Goal: Information Seeking & Learning: Learn about a topic

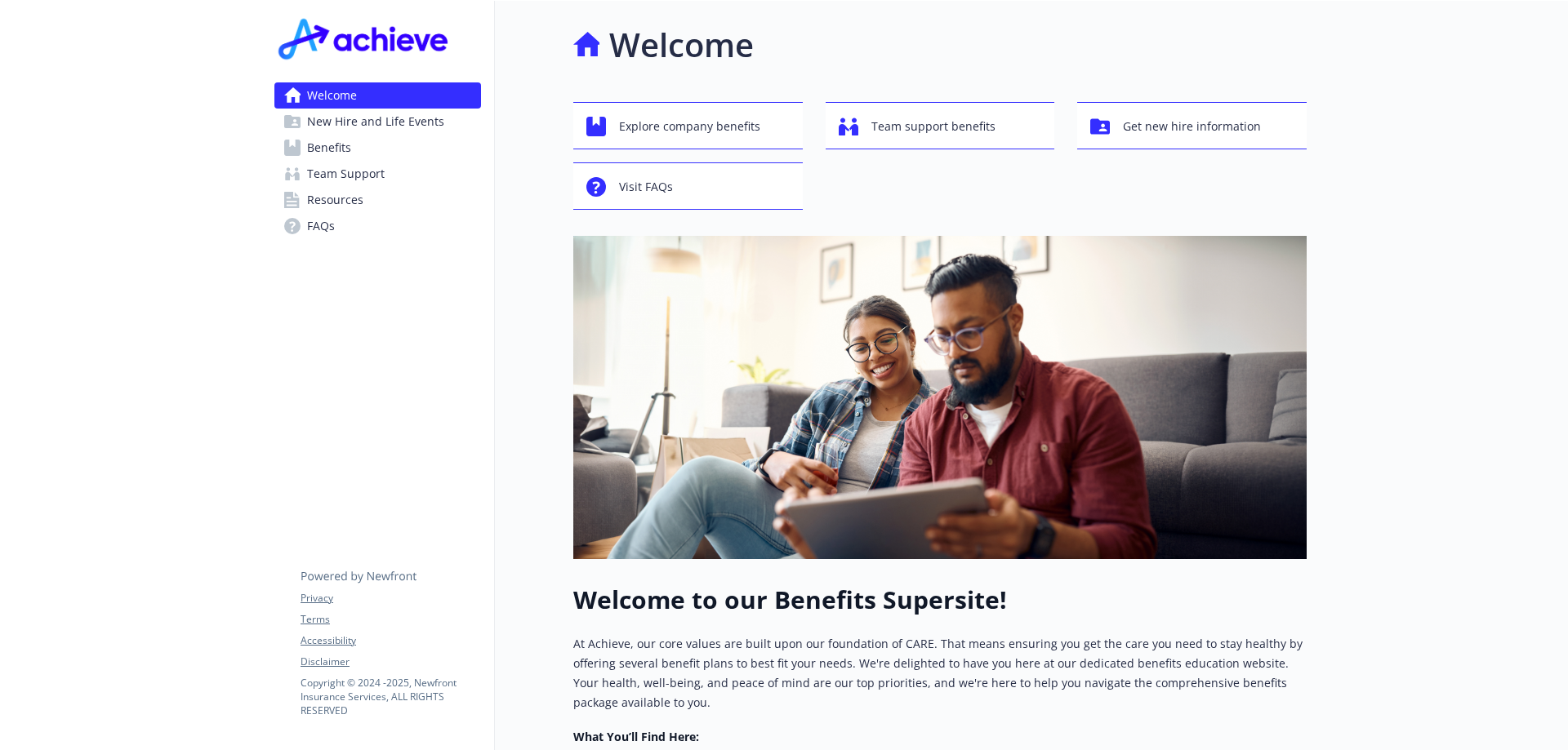
click at [338, 147] on span "Benefits" at bounding box center [329, 148] width 44 height 26
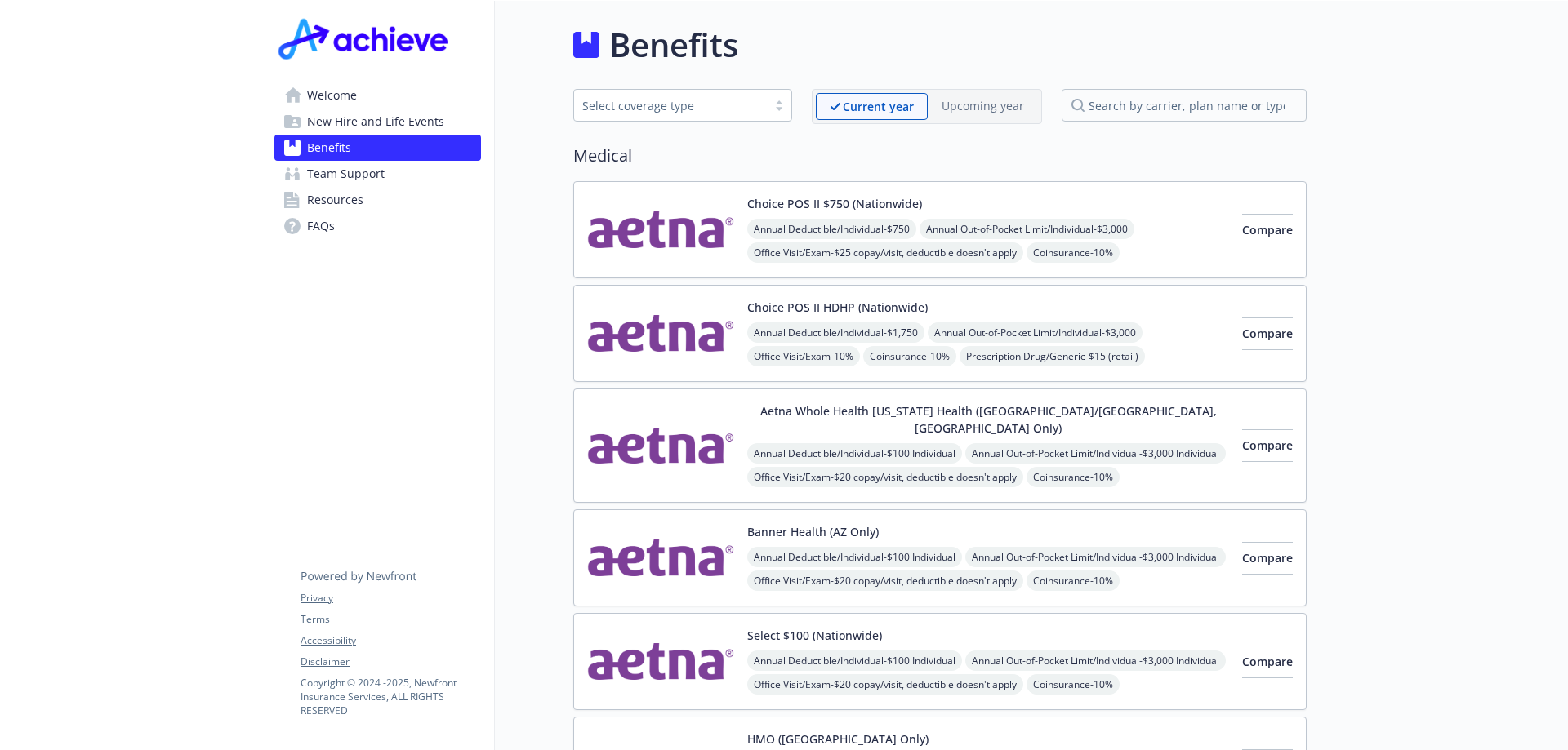
click at [744, 102] on div "Select coverage type" at bounding box center [670, 106] width 177 height 18
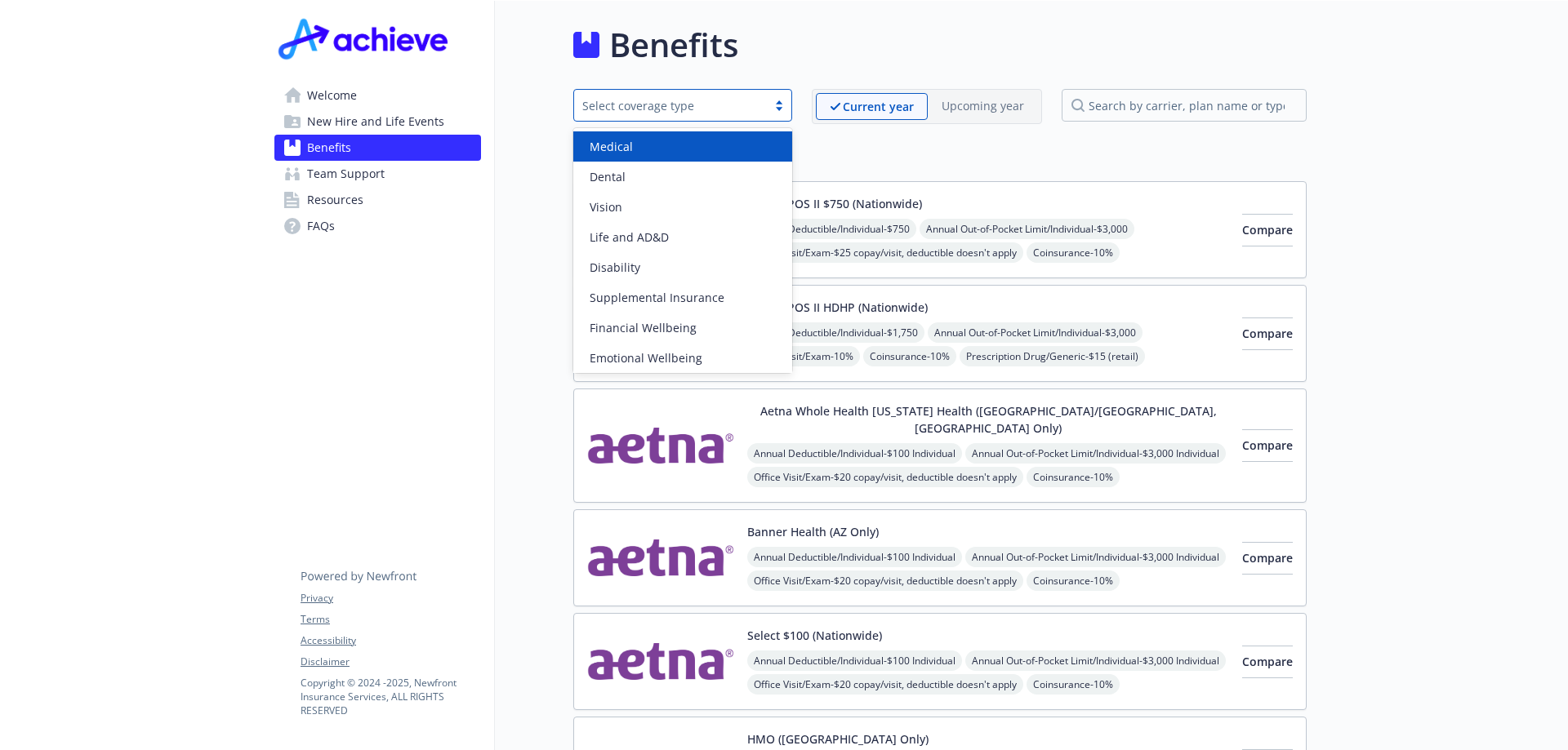
click at [744, 102] on div "Select coverage type" at bounding box center [670, 106] width 177 height 18
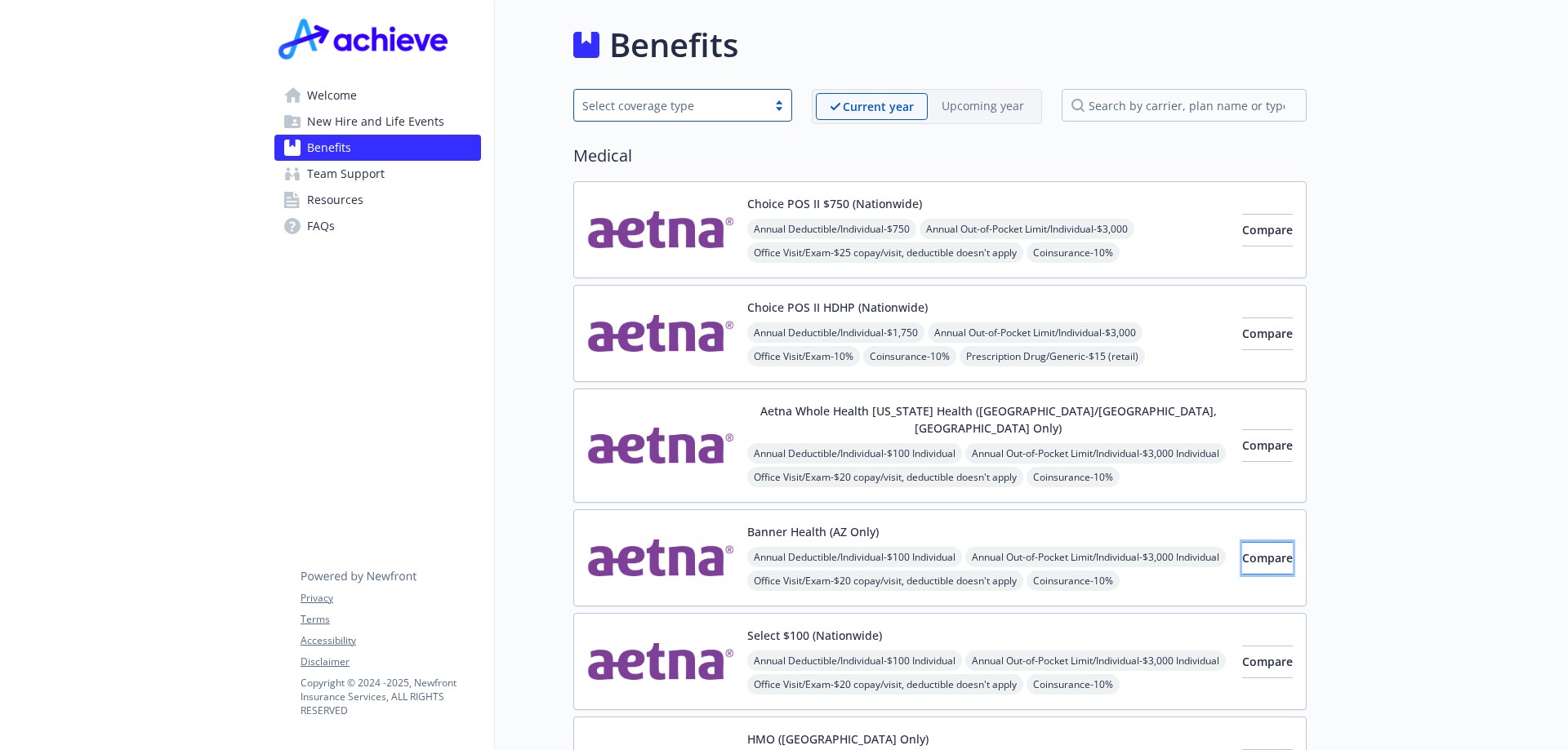
click at [1261, 550] on span "Compare" at bounding box center [1268, 558] width 51 height 16
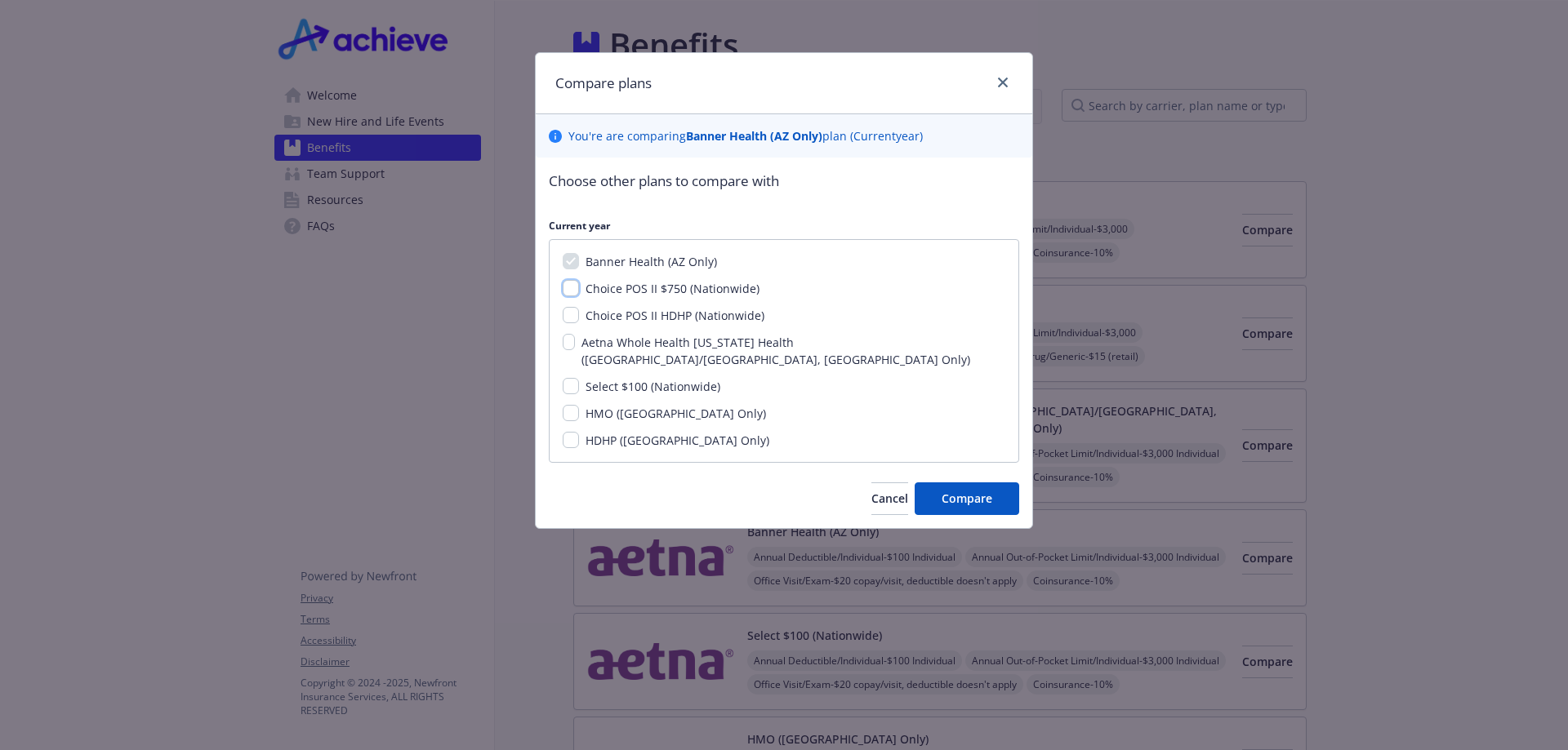
click at [568, 287] on input "Choice POS II $750 (Nationwide)" at bounding box center [570, 288] width 17 height 17
checkbox input "true"
click at [969, 491] on span "Compare" at bounding box center [967, 499] width 51 height 16
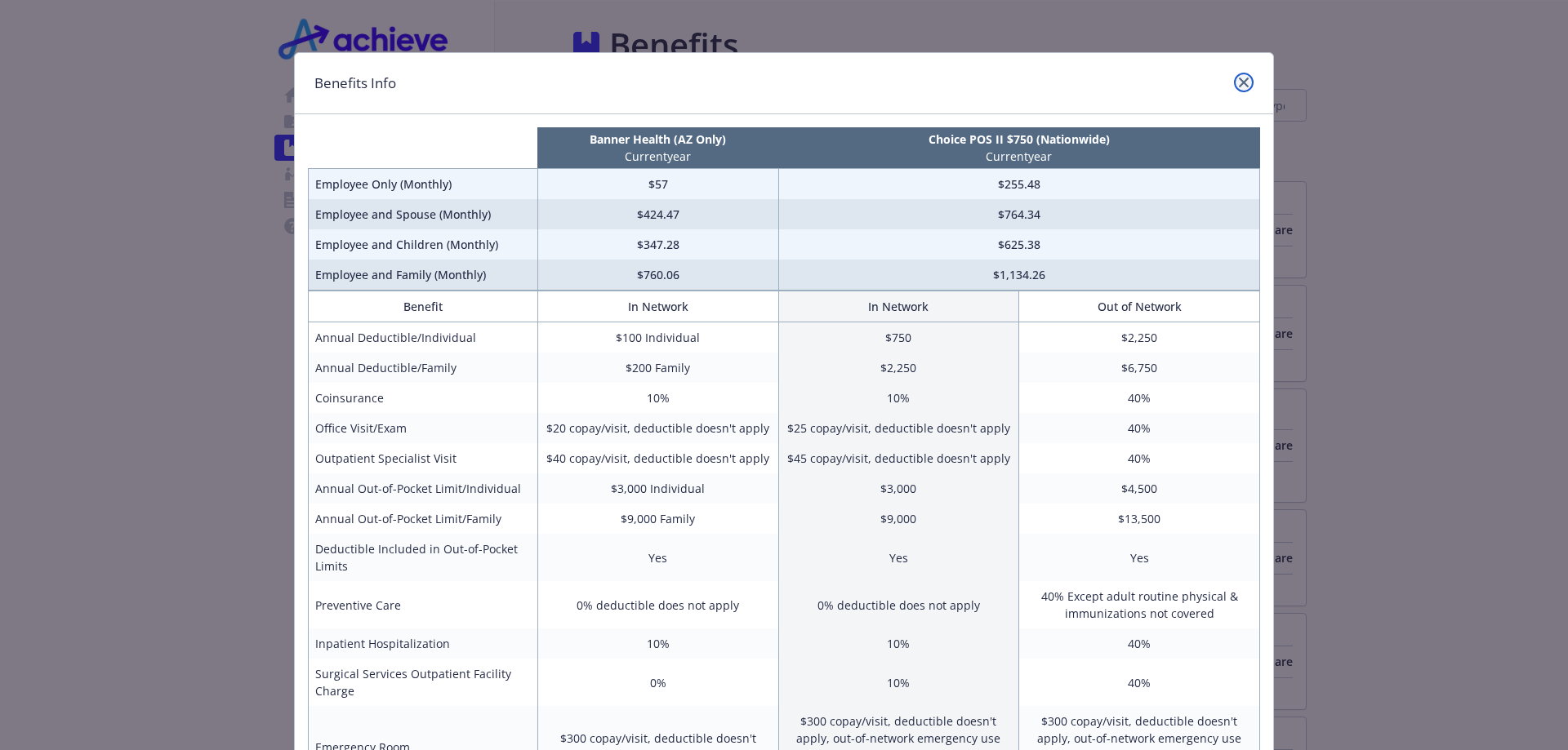
click at [1239, 83] on icon "close" at bounding box center [1243, 82] width 10 height 10
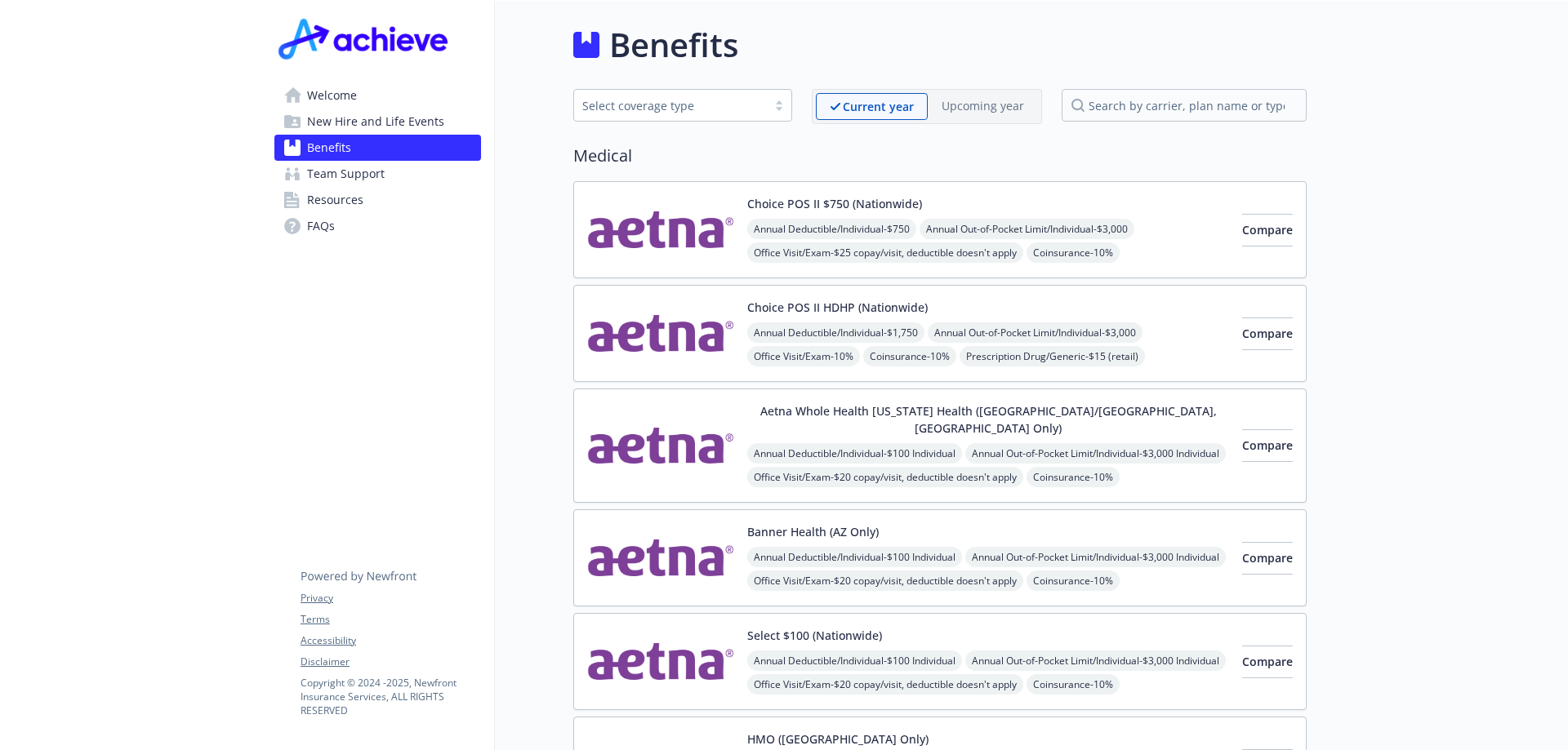
click at [368, 192] on link "Resources" at bounding box center [377, 200] width 206 height 26
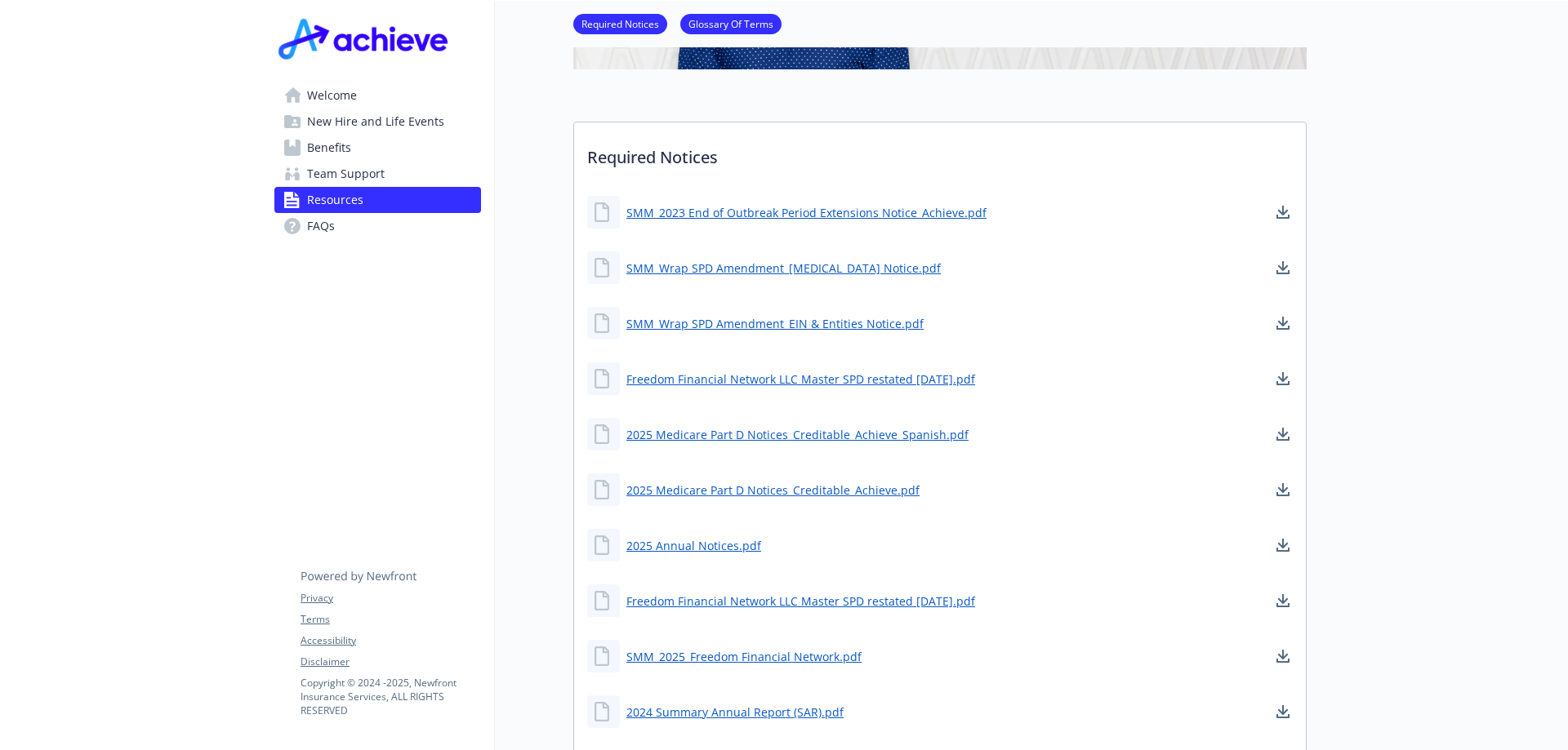
scroll to position [435, 0]
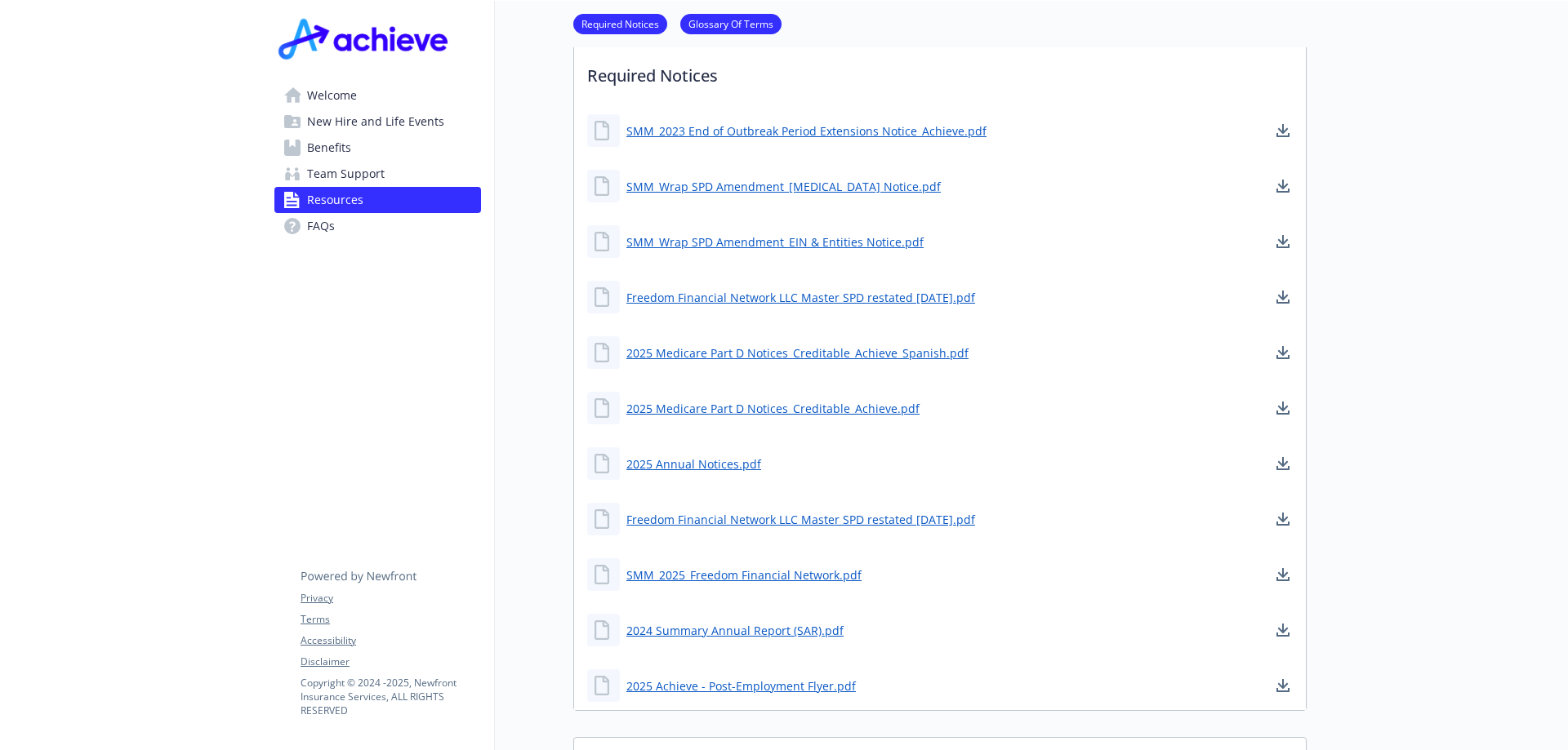
click at [318, 226] on span "FAQs" at bounding box center [321, 227] width 28 height 26
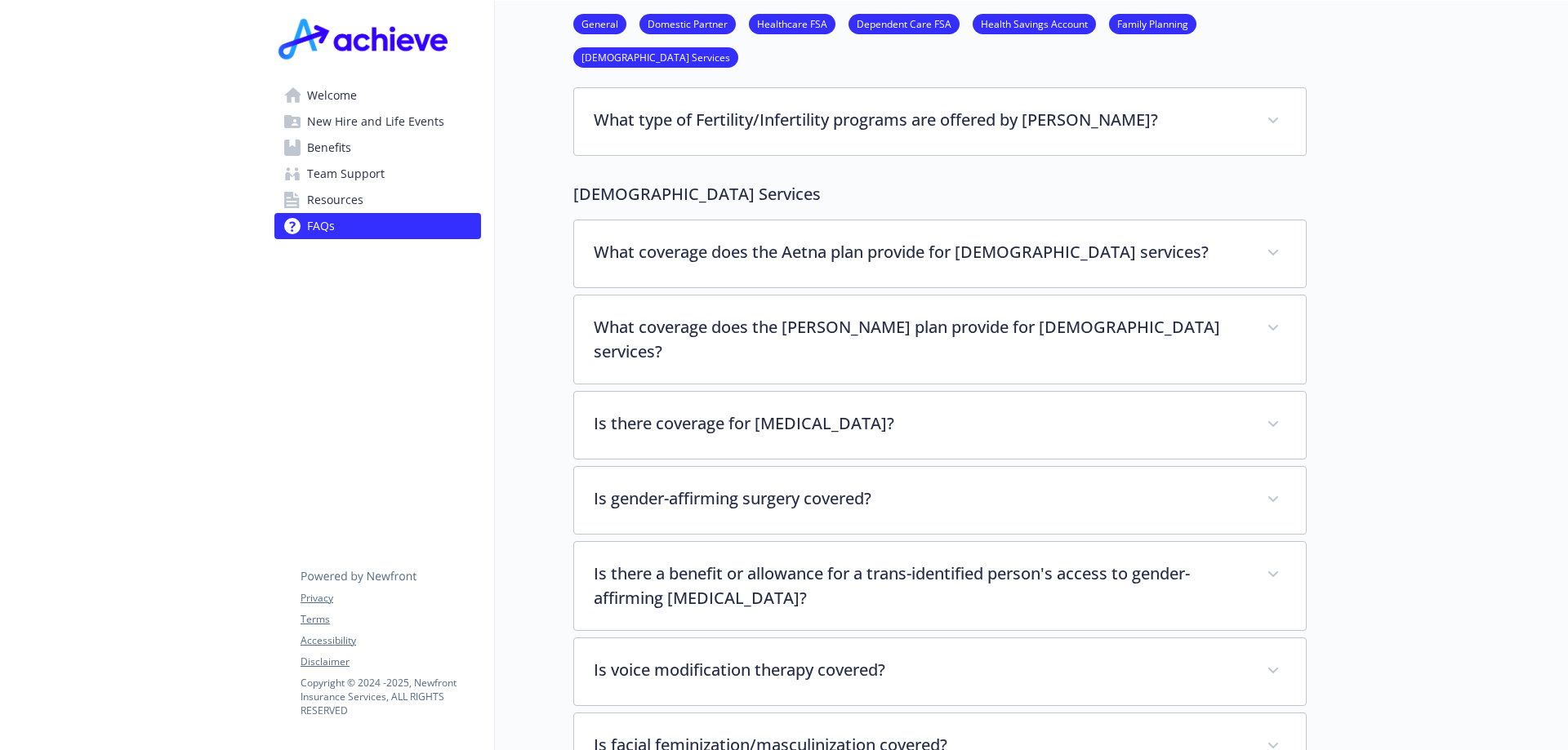
scroll to position [3184, 0]
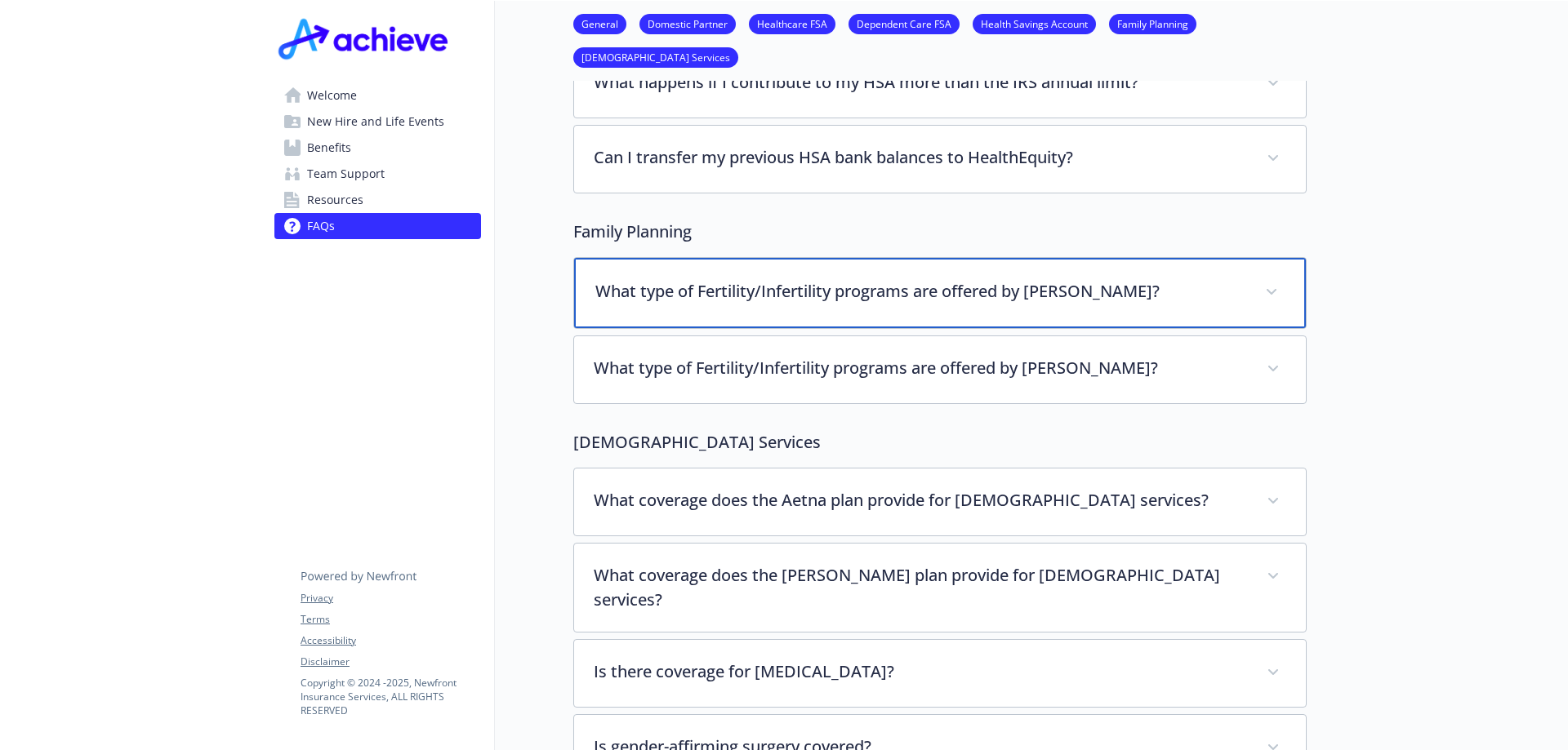
click at [660, 279] on p "What type of Fertility/Infertility programs are offered by [PERSON_NAME]?" at bounding box center [921, 292] width 650 height 25
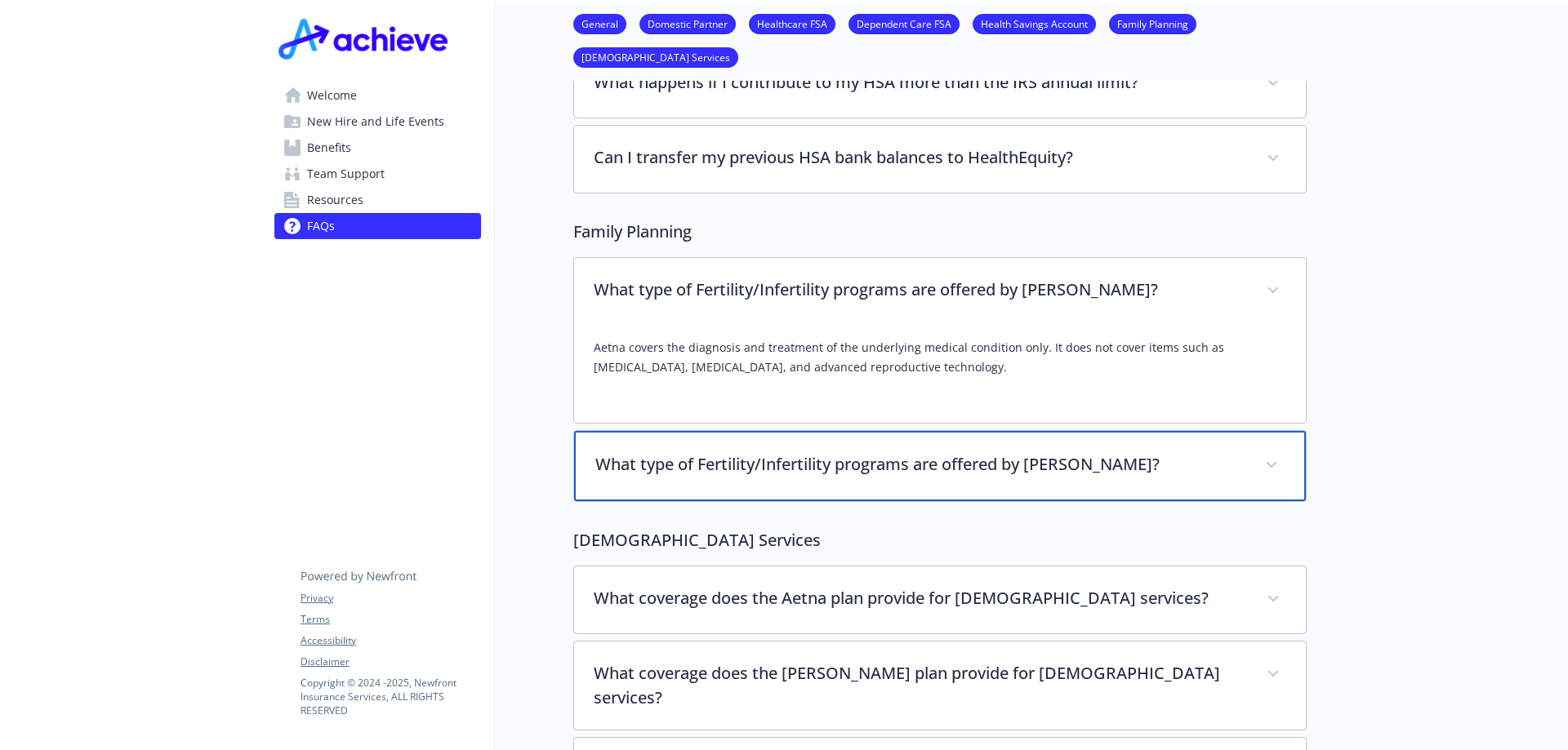
click at [774, 457] on div "What type of Fertility/Infertility programs are offered by [PERSON_NAME]?" at bounding box center [939, 466] width 732 height 70
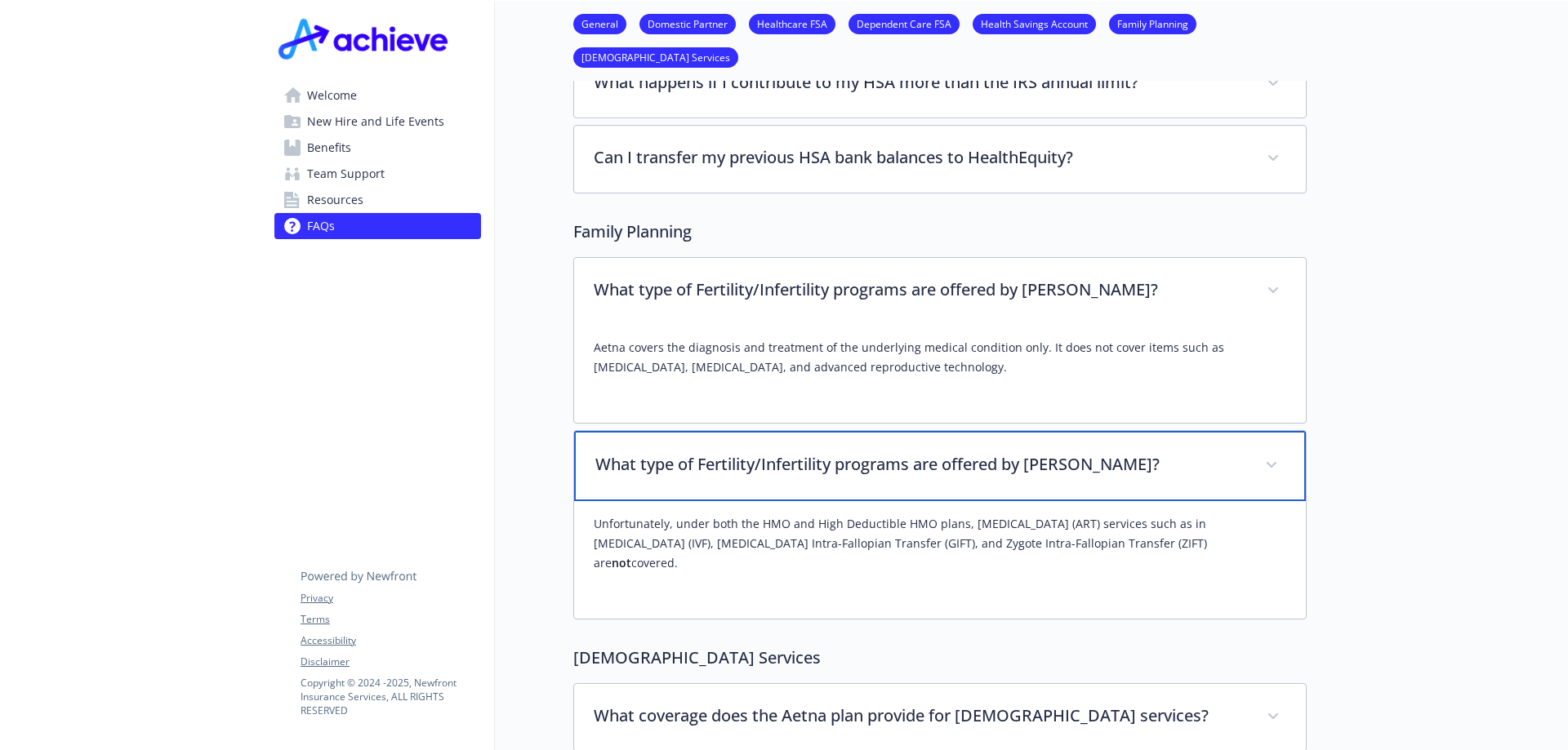
click at [790, 452] on p "What type of Fertility/Infertility programs are offered by [PERSON_NAME]?" at bounding box center [921, 465] width 650 height 25
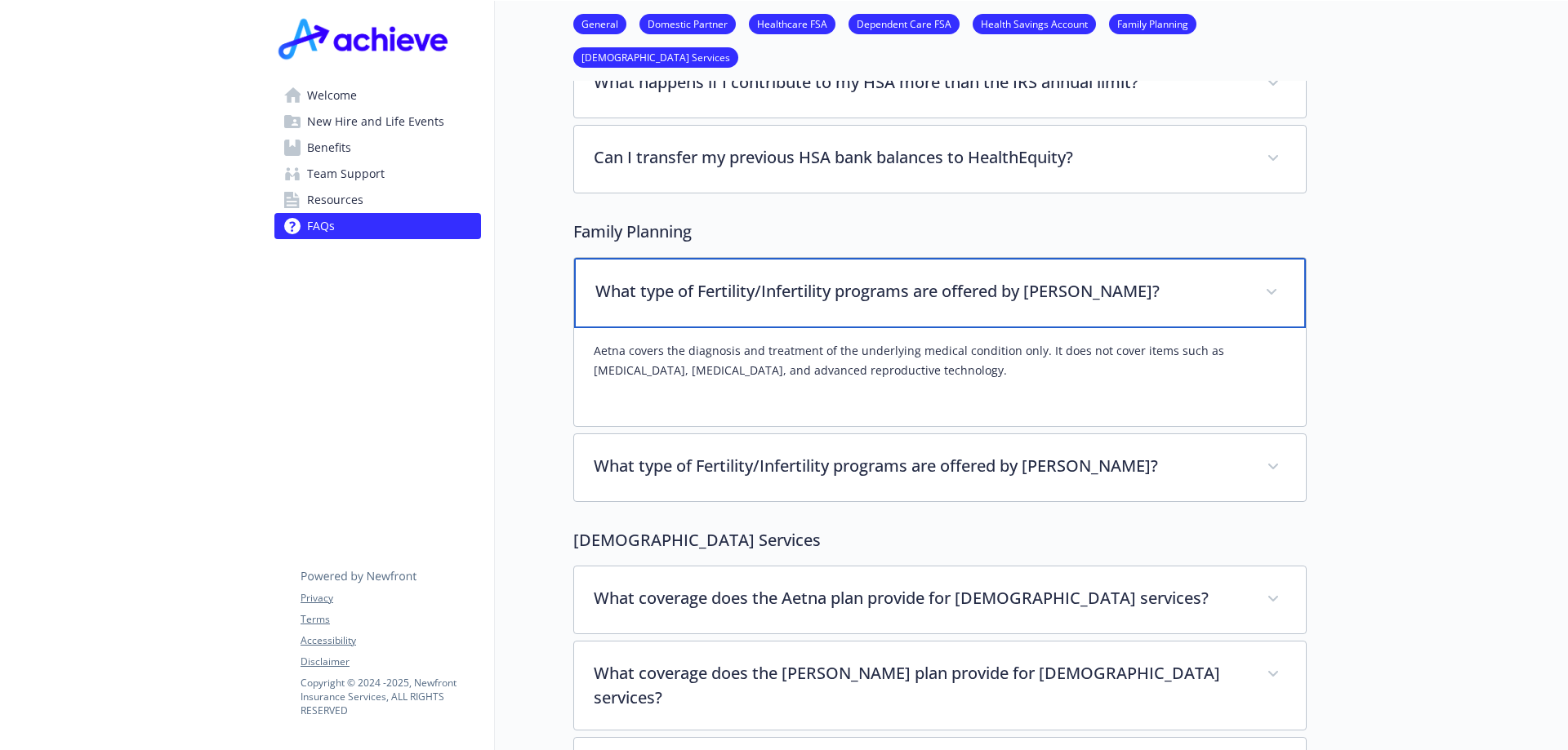
click at [813, 283] on div "What type of Fertility/Infertility programs are offered by [PERSON_NAME]?" at bounding box center [939, 293] width 732 height 70
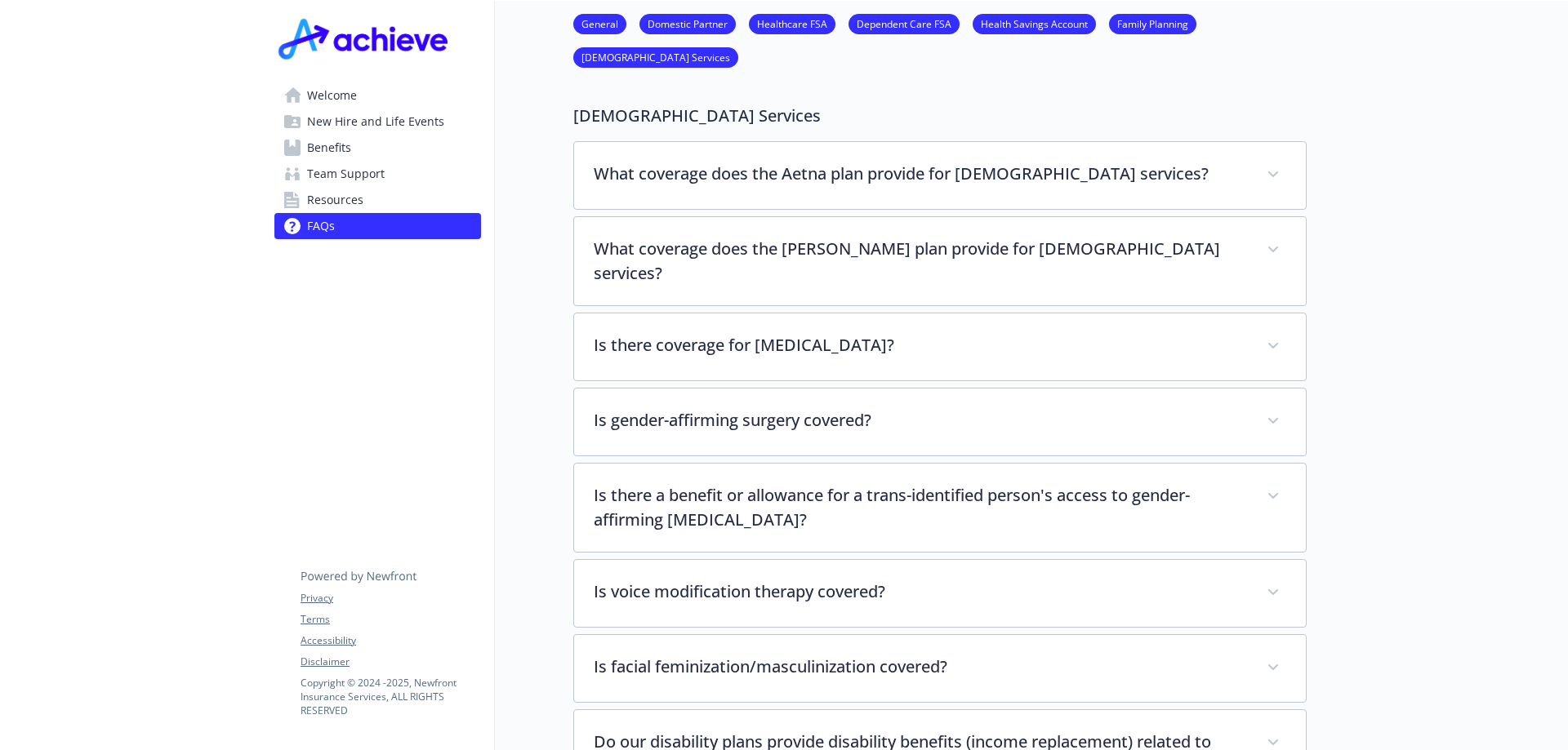
scroll to position [3755, 0]
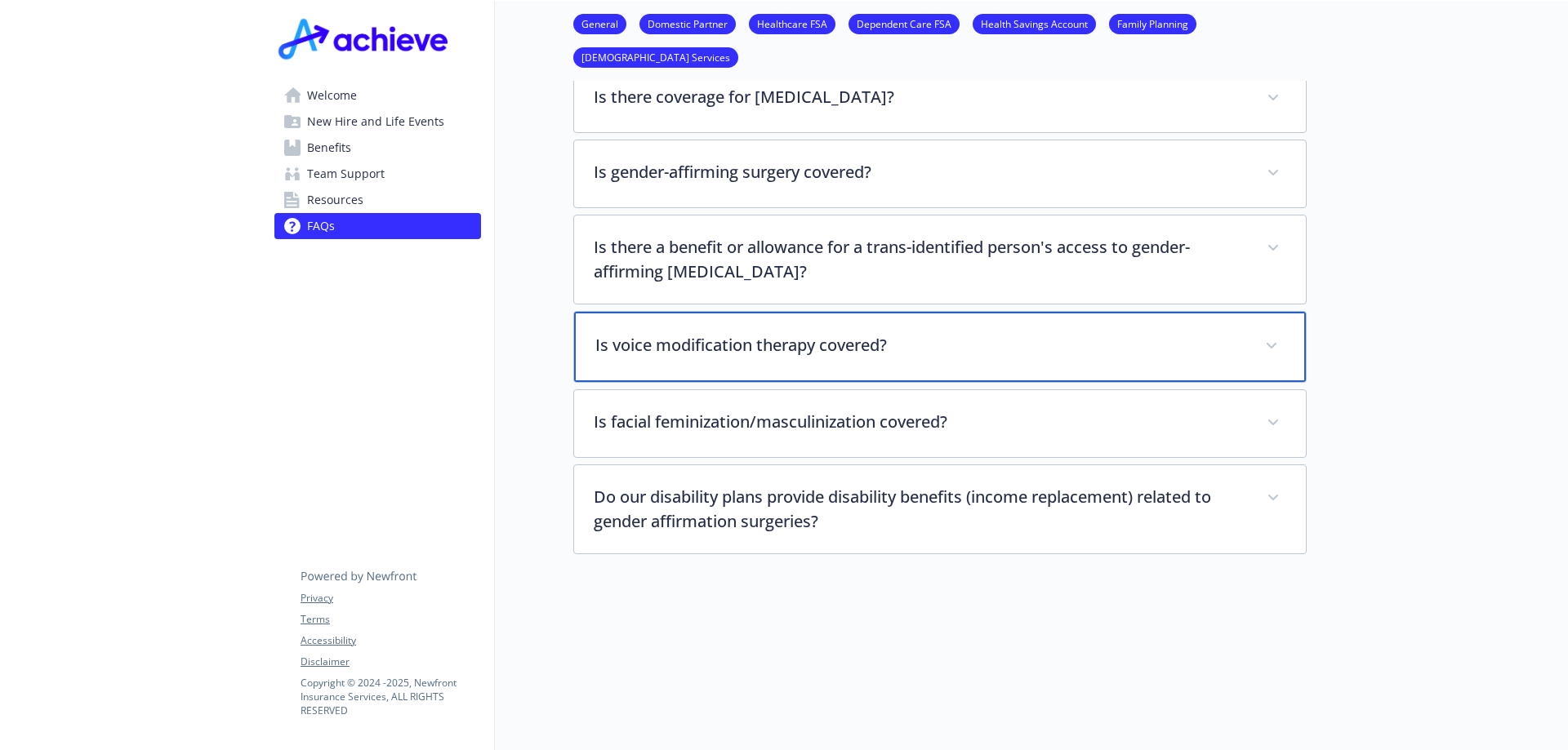
click at [658, 312] on div "Is voice modification therapy covered?" at bounding box center [939, 347] width 732 height 70
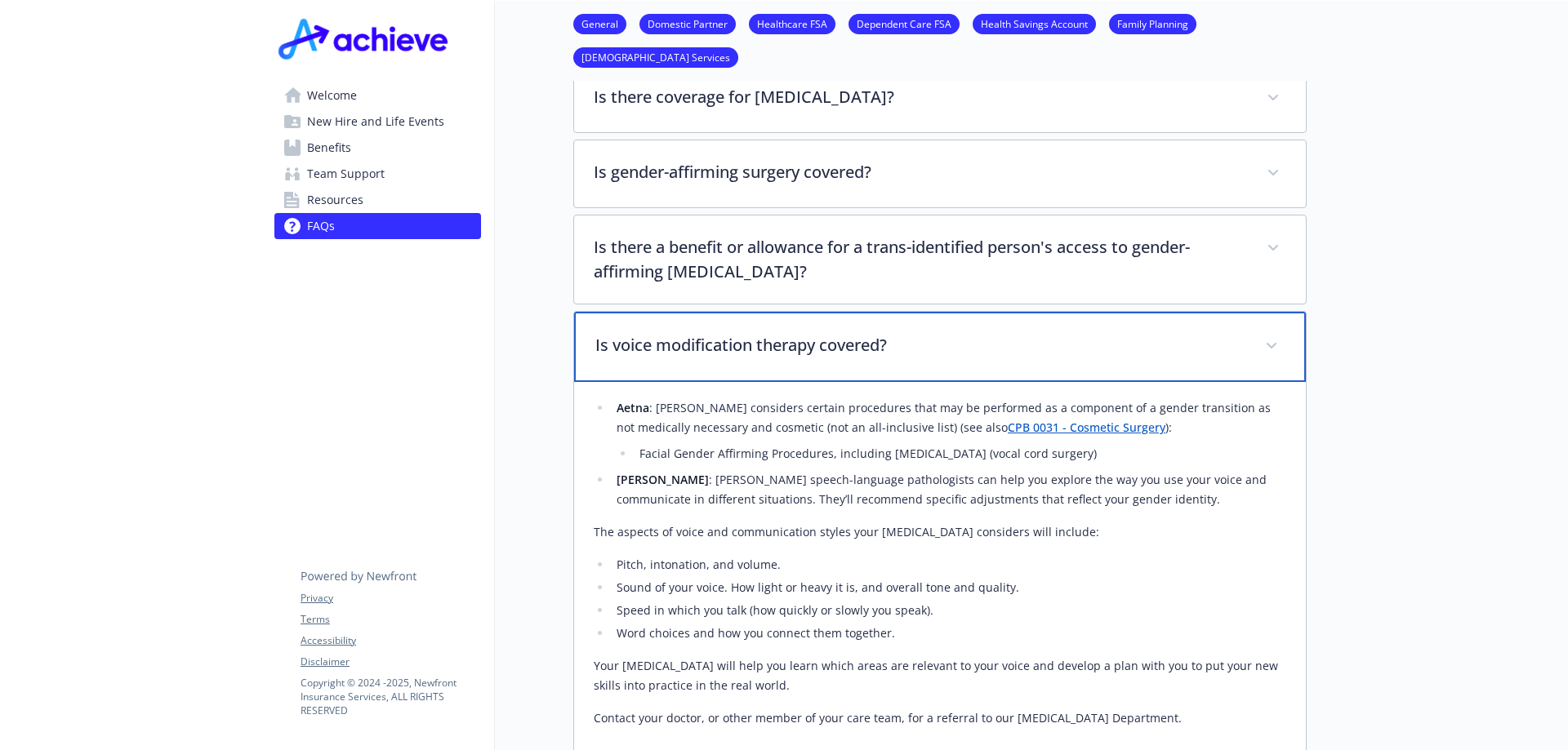
click at [659, 312] on div "Is voice modification therapy covered?" at bounding box center [939, 347] width 732 height 70
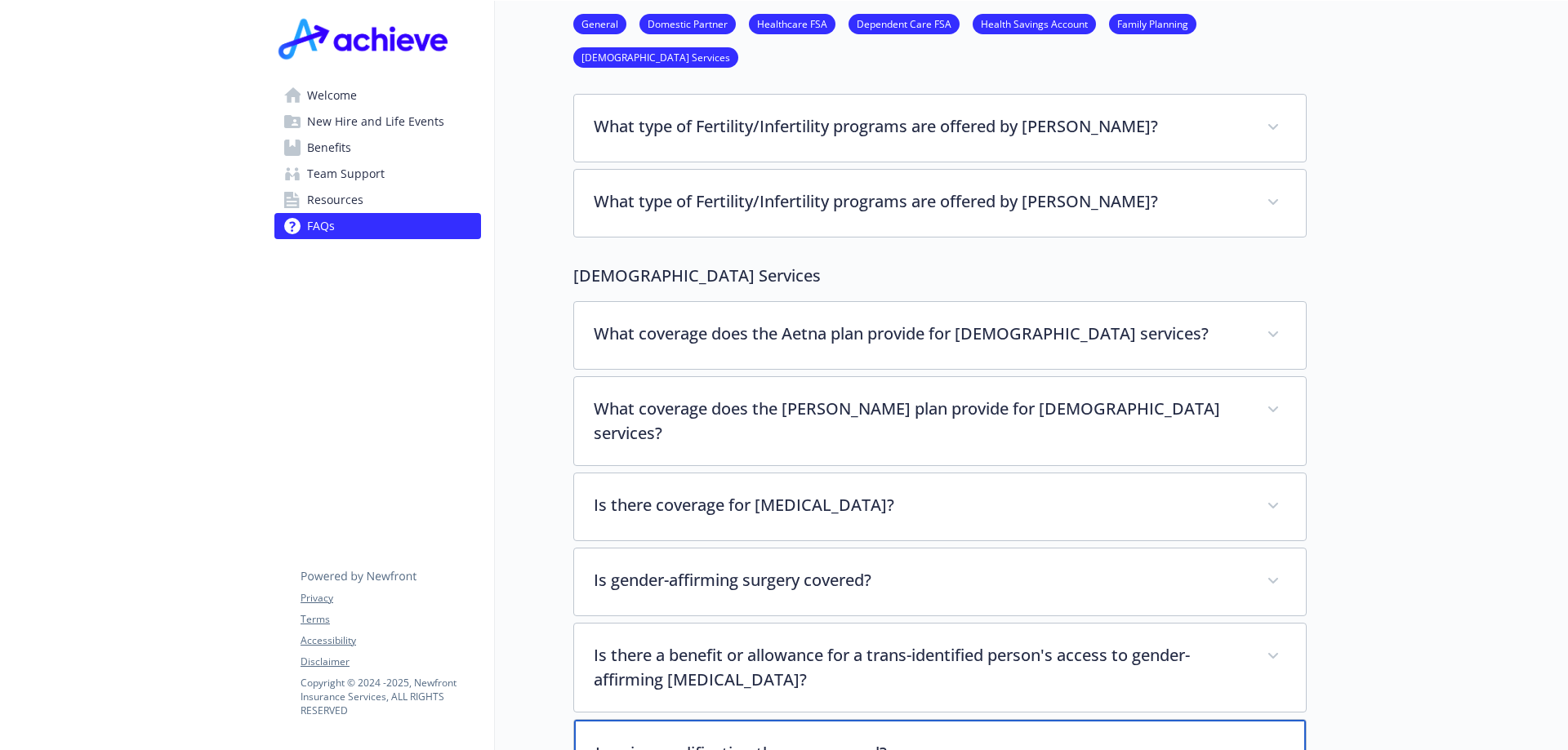
scroll to position [3265, 0]
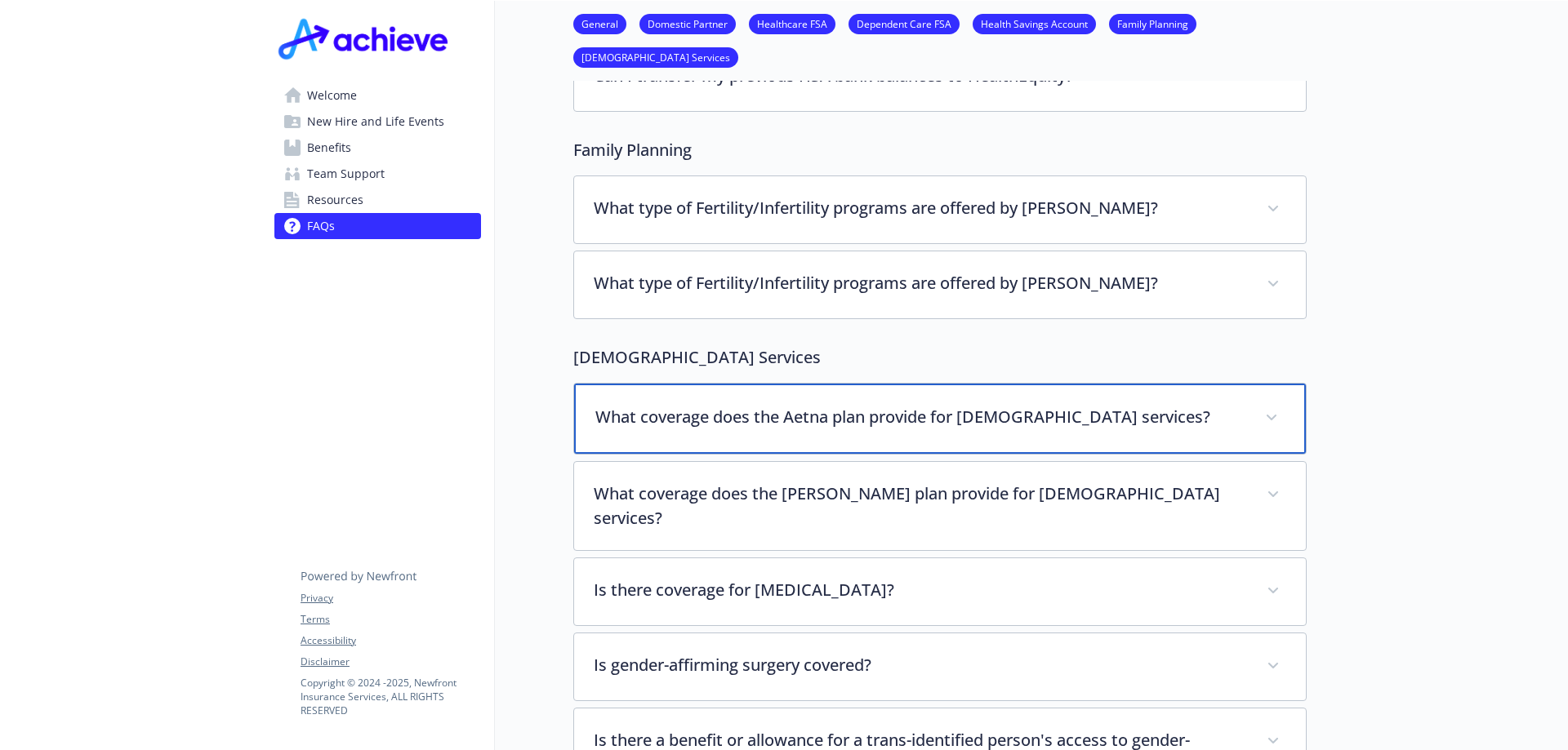
click at [698, 384] on div "What coverage does the Aetna plan provide for [DEMOGRAPHIC_DATA] services?" at bounding box center [939, 419] width 732 height 70
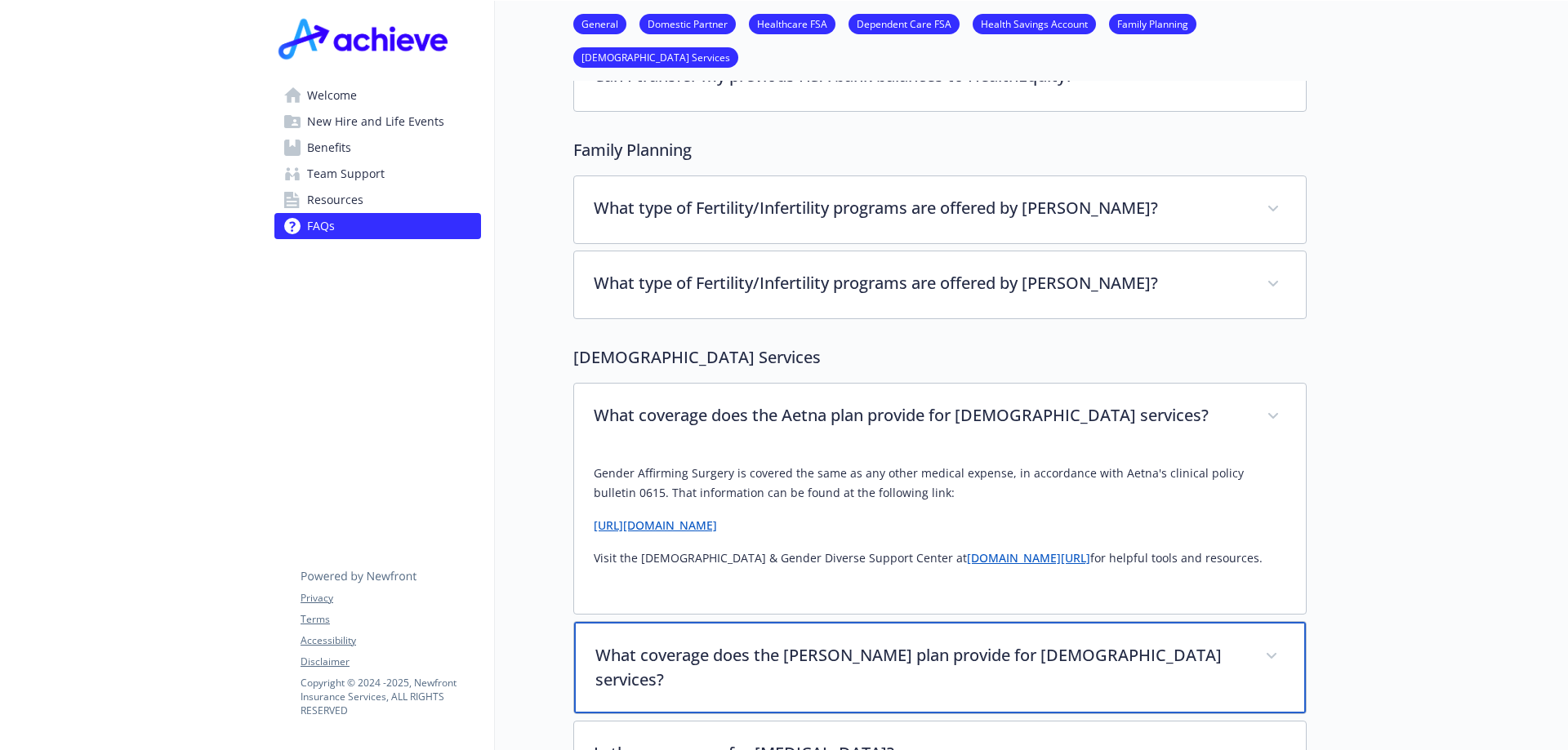
click at [668, 622] on div "What coverage does the [PERSON_NAME] plan provide for [DEMOGRAPHIC_DATA] servic…" at bounding box center [939, 667] width 732 height 91
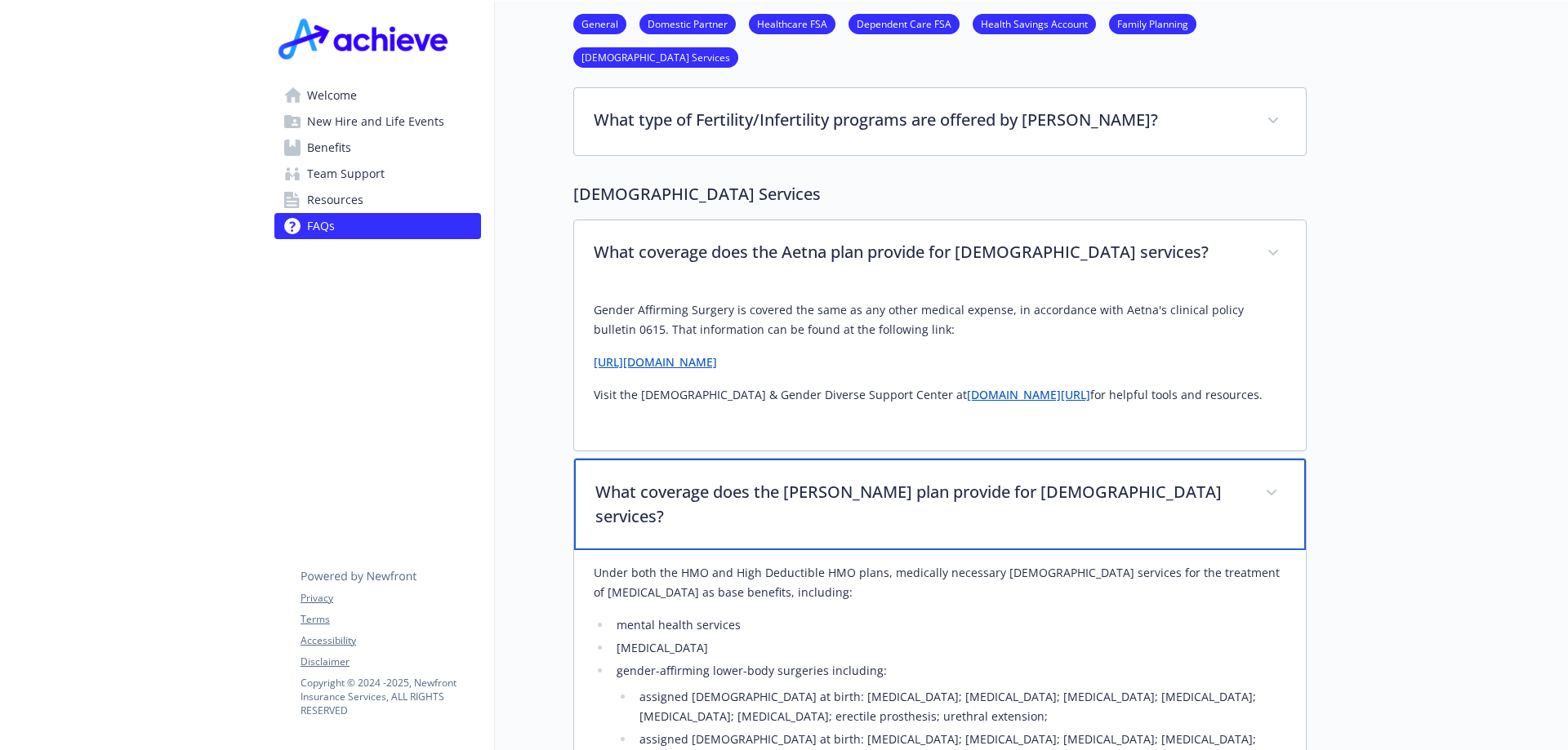
scroll to position [3510, 0]
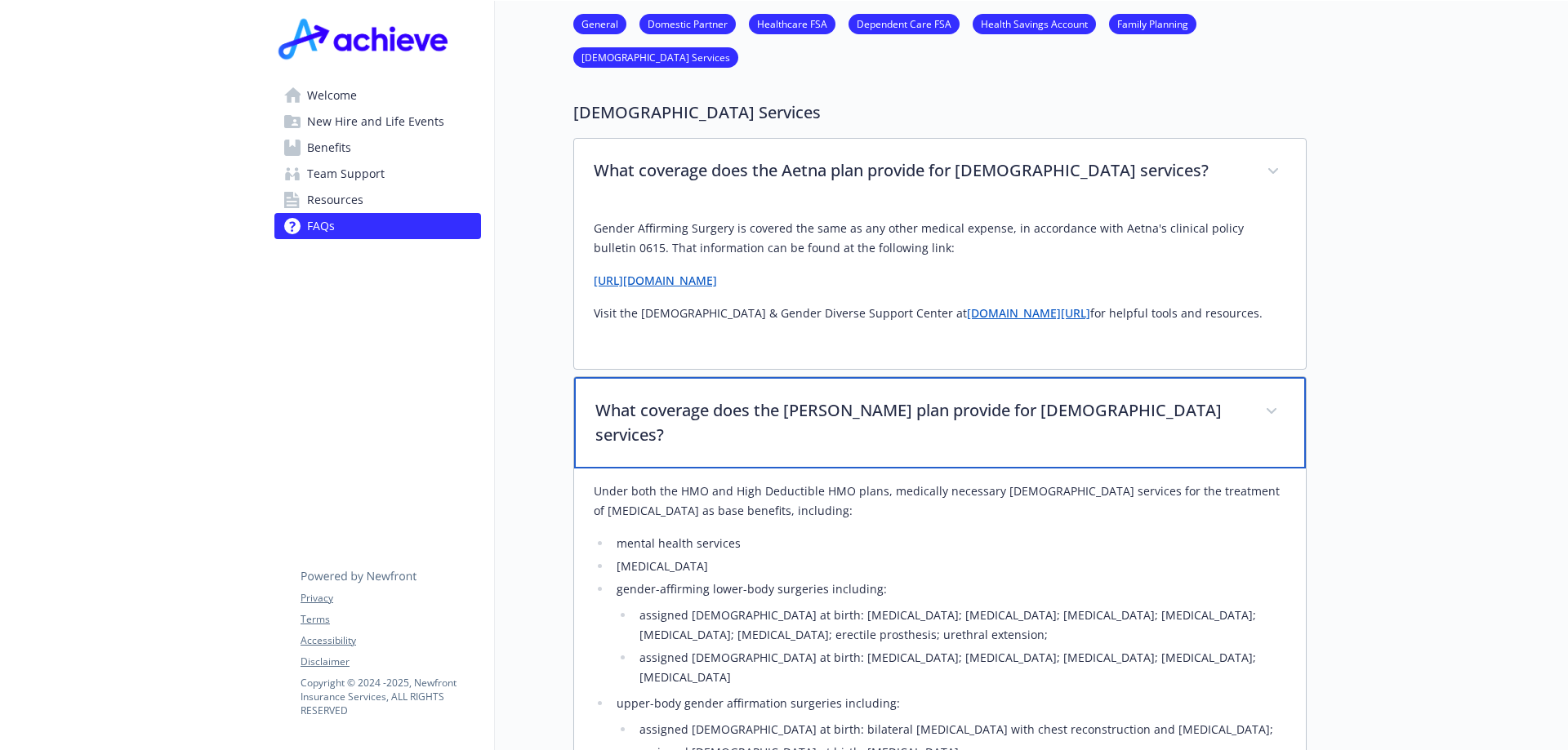
click at [688, 399] on p "What coverage does the [PERSON_NAME] plan provide for [DEMOGRAPHIC_DATA] servic…" at bounding box center [921, 423] width 650 height 49
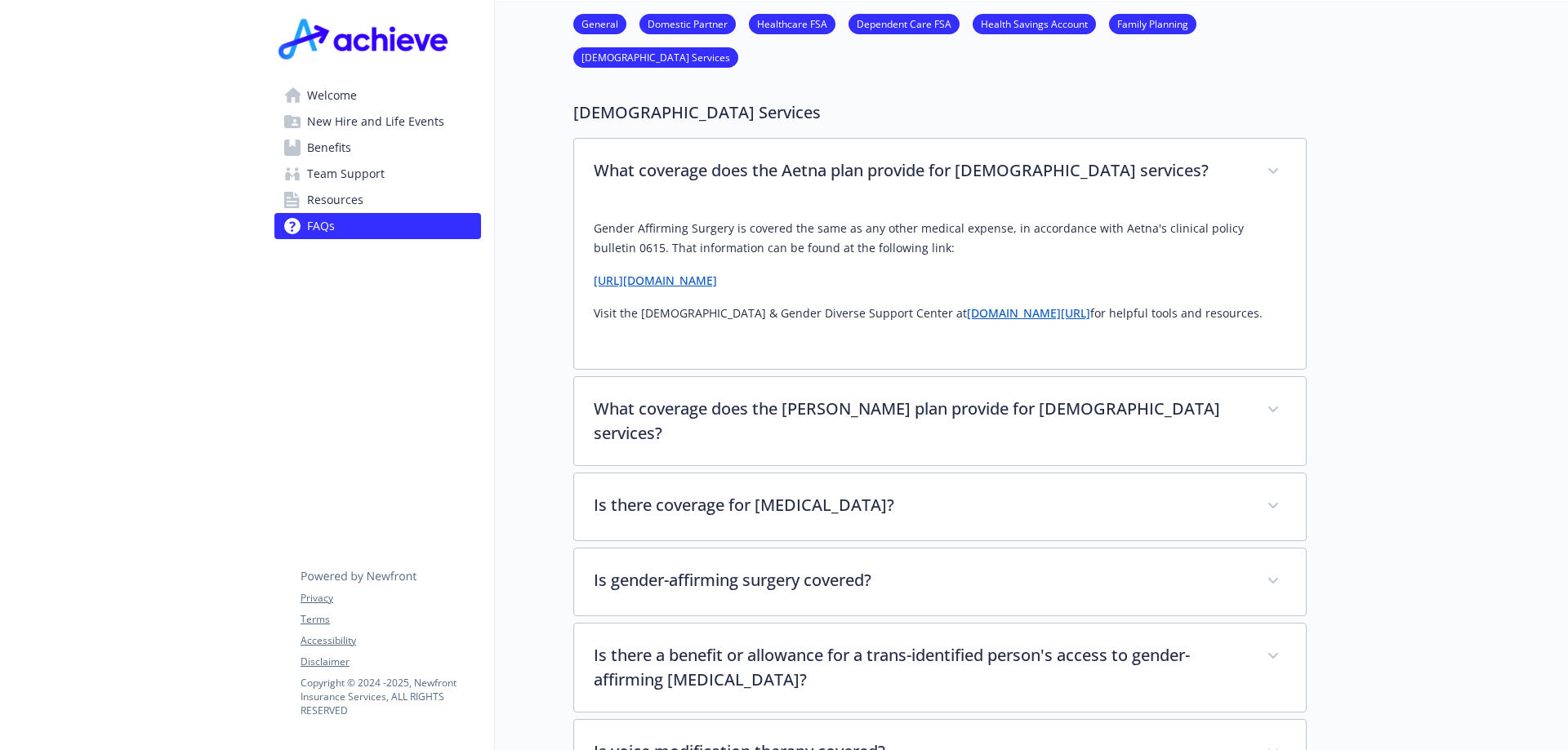
click at [372, 119] on span "New Hire and Life Events" at bounding box center [375, 122] width 137 height 26
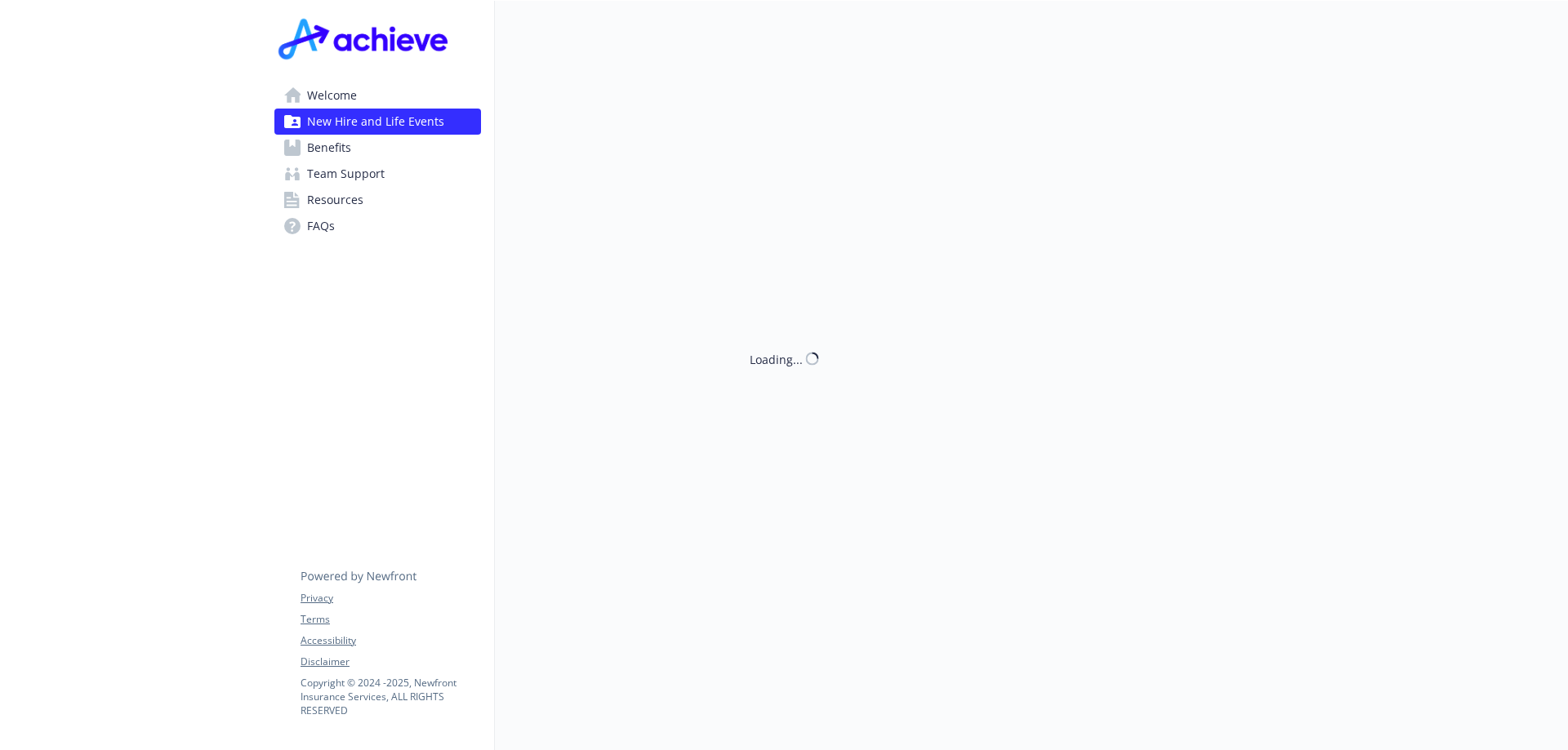
scroll to position [1003, 0]
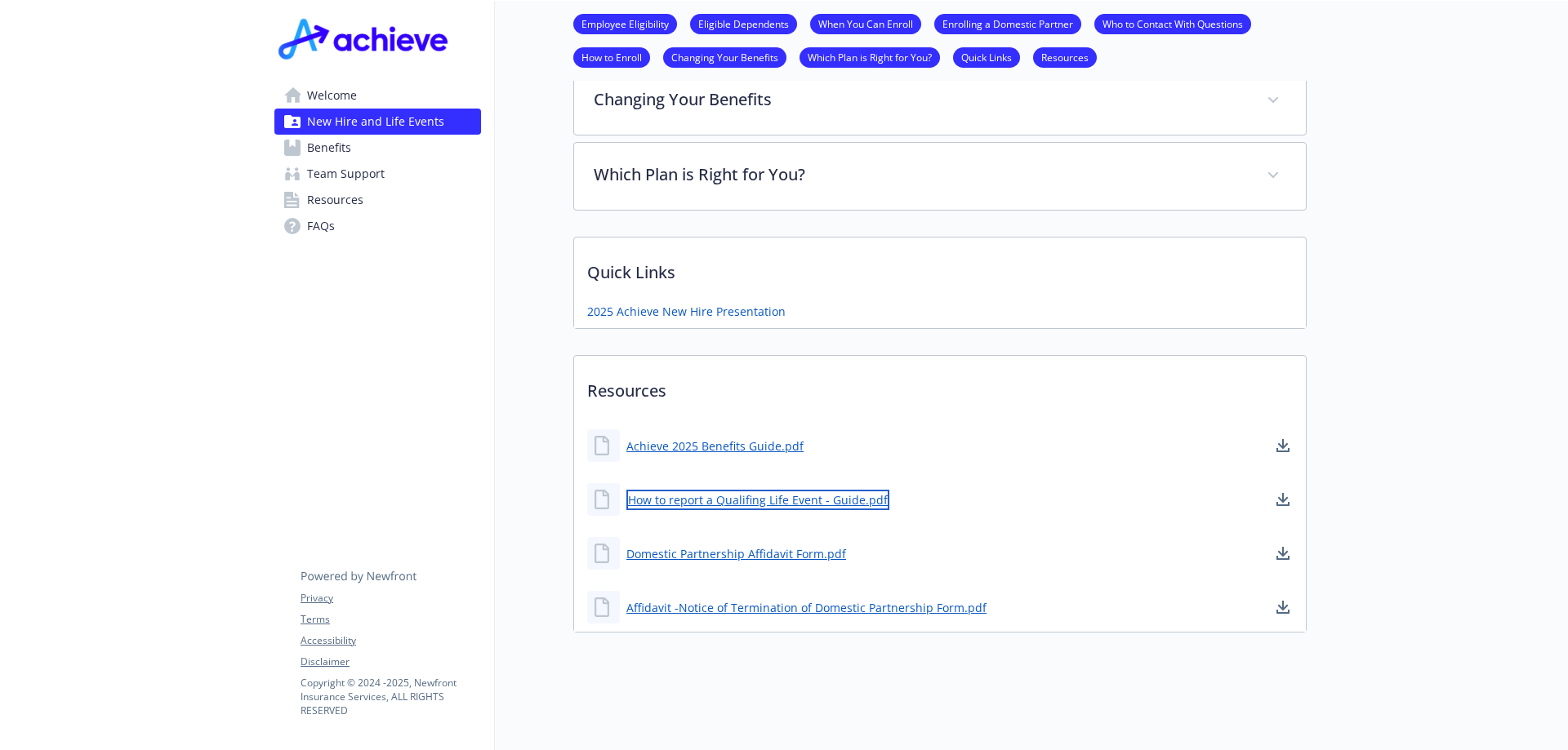
click at [700, 490] on link "How to report a Qualifing Life Event - Guide.pdf" at bounding box center [757, 500] width 263 height 20
